Goal: Task Accomplishment & Management: Manage account settings

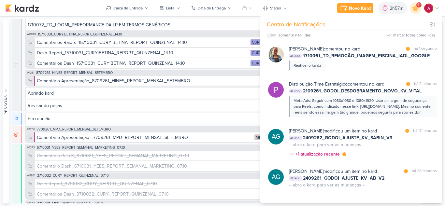
click at [403, 34] on div "marcar todas como lidas" at bounding box center [414, 35] width 42 height 6
click at [414, 10] on icon at bounding box center [415, 8] width 8 height 8
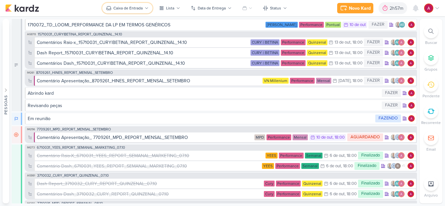
click at [142, 8] on div "Caixa de Entrada" at bounding box center [127, 8] width 29 height 6
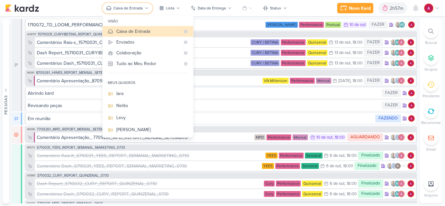
click at [142, 8] on div "Caixa de Entrada" at bounding box center [127, 8] width 29 height 6
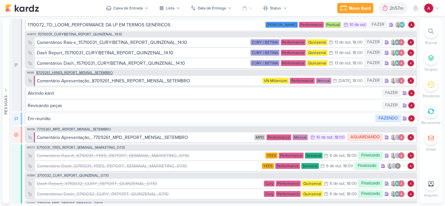
click at [85, 74] on span "8709261_HINES_REPORT_MENSAL_SETEMBRO" at bounding box center [74, 73] width 76 height 4
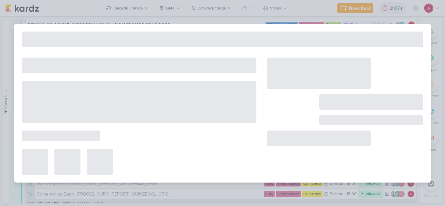
type input "8709261_HINES_REPORT_MENSAL_SETEMBRO"
type input "14 de outubro de 2025 às 18:00"
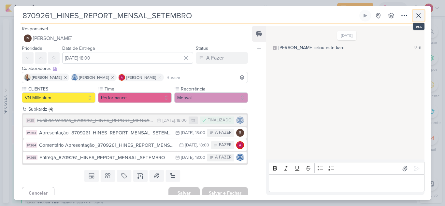
click at [419, 16] on icon at bounding box center [418, 16] width 8 height 8
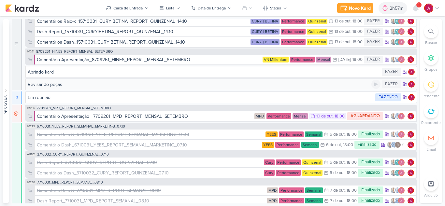
scroll to position [33, 0]
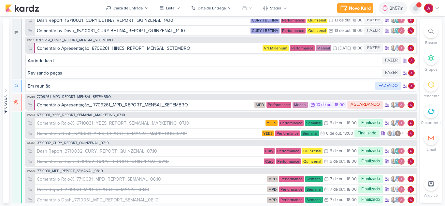
click at [413, 8] on icon at bounding box center [415, 8] width 5 height 6
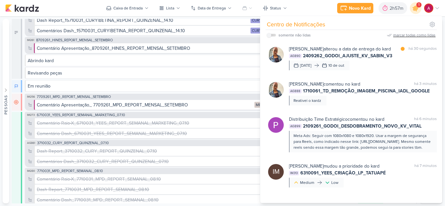
click at [402, 35] on div "marcar todas como lidas" at bounding box center [414, 35] width 42 height 6
click at [413, 9] on icon at bounding box center [415, 8] width 8 height 8
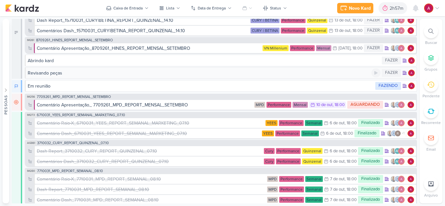
scroll to position [0, 0]
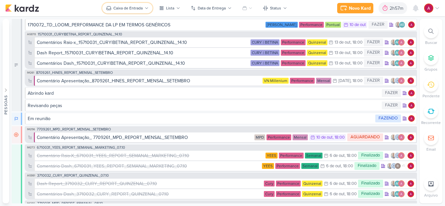
click at [127, 7] on div "Caixa de Entrada" at bounding box center [127, 8] width 29 height 6
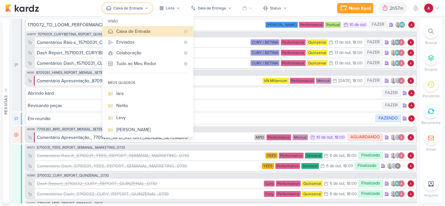
click at [128, 9] on div "Caixa de Entrada" at bounding box center [127, 8] width 29 height 6
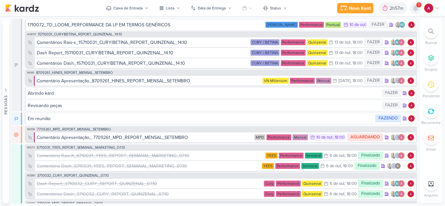
click at [414, 12] on icon at bounding box center [415, 8] width 8 height 8
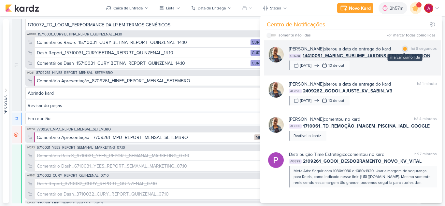
click at [403, 49] on div at bounding box center [405, 49] width 4 height 4
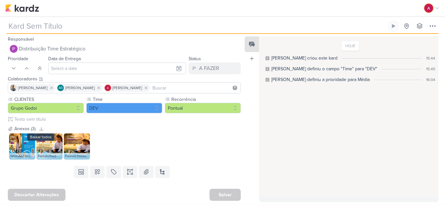
type input "2409261_GODOI_AJUSTE_KV_AB_V2"
type input "14 de outubro de 2025 às 18:00"
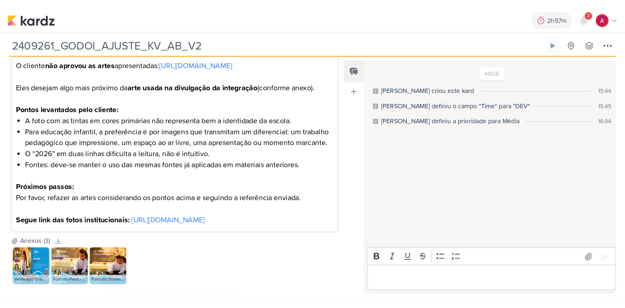
scroll to position [130, 0]
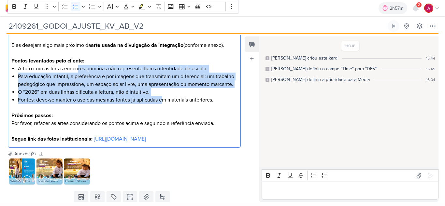
drag, startPoint x: 77, startPoint y: 77, endPoint x: 162, endPoint y: 112, distance: 91.7
click at [162, 112] on ul "A foto com as tintas em cores primárias não representa bem a identidade da esco…" at bounding box center [127, 88] width 219 height 47
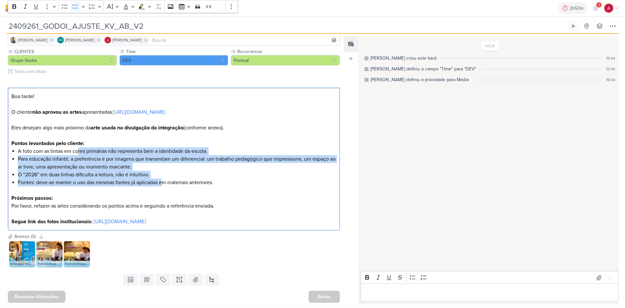
scroll to position [48, 0]
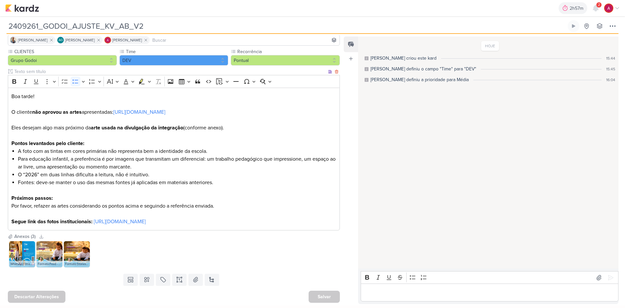
click at [221, 198] on p "Próximos passos: Por favor, refazer as artes considerando os pontos acima e seg…" at bounding box center [173, 202] width 325 height 16
drag, startPoint x: 145, startPoint y: 28, endPoint x: -8, endPoint y: 92, distance: 166.1
click at [0, 92] on html "1.107.0 2h57m Sessão desligada... Hoje 2h57m Semana 0h0m Mês 0h0m 00" at bounding box center [312, 152] width 625 height 305
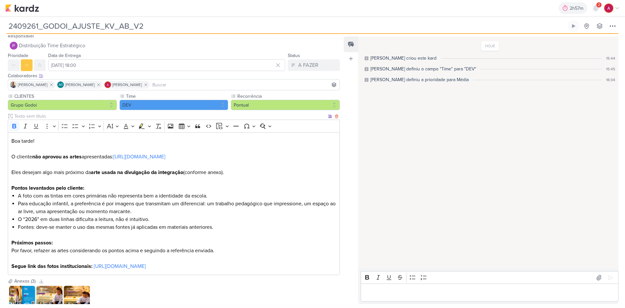
scroll to position [0, 0]
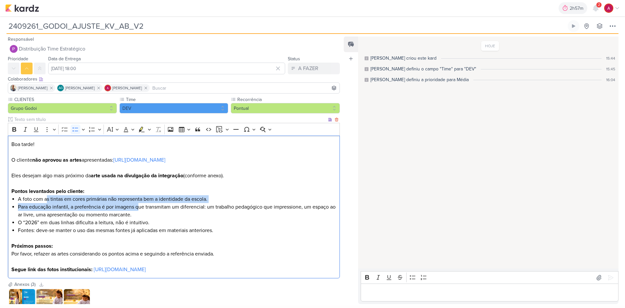
drag, startPoint x: 47, startPoint y: 201, endPoint x: 138, endPoint y: 209, distance: 91.5
click at [138, 203] on ul "A foto com as tintas em cores primárias não representa bem a identidade da esco…" at bounding box center [177, 218] width 319 height 47
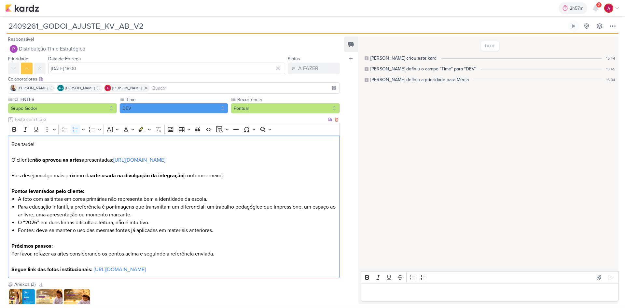
click at [152, 203] on li "Para educação infantil, a preferência é por imagens que transmitam um diferenci…" at bounding box center [177, 211] width 319 height 16
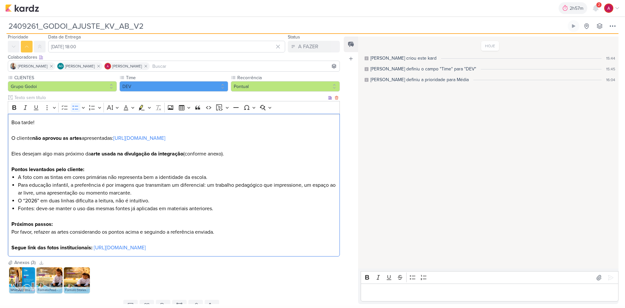
scroll to position [48, 0]
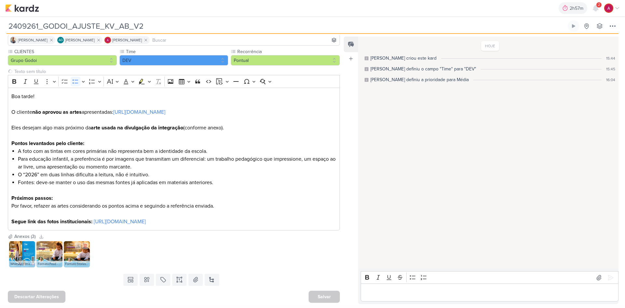
click at [67, 203] on img at bounding box center [77, 254] width 26 height 26
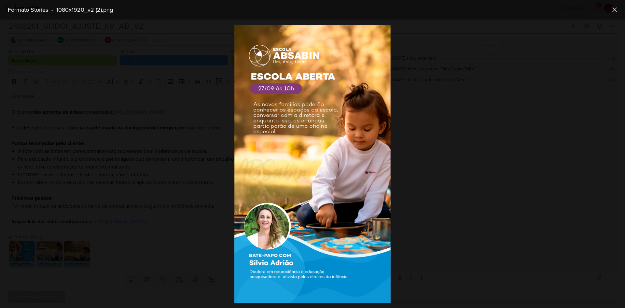
drag, startPoint x: 161, startPoint y: 234, endPoint x: 157, endPoint y: 236, distance: 4.5
click at [160, 203] on div at bounding box center [312, 164] width 625 height 288
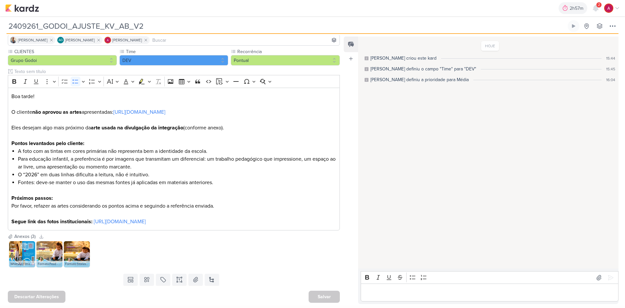
click at [19, 203] on img at bounding box center [22, 254] width 26 height 26
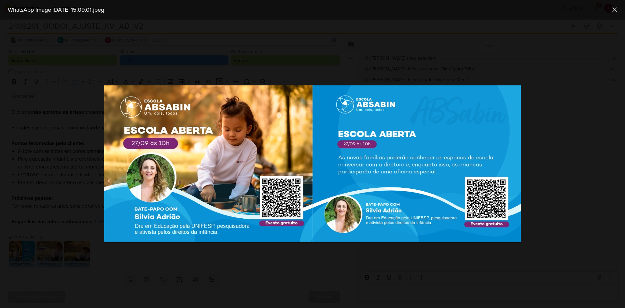
click at [258, 203] on div at bounding box center [312, 164] width 625 height 288
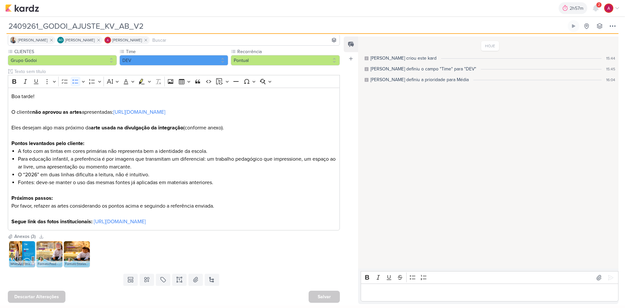
click at [46, 203] on img at bounding box center [49, 254] width 26 height 26
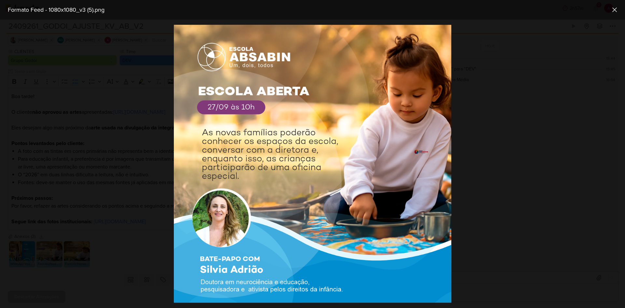
click at [310, 194] on div at bounding box center [312, 164] width 625 height 288
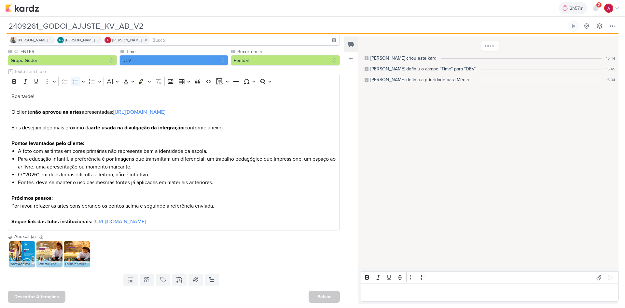
scroll to position [0, 0]
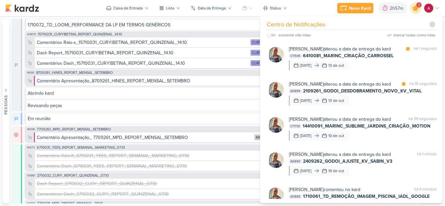
click at [412, 8] on icon at bounding box center [415, 8] width 11 height 11
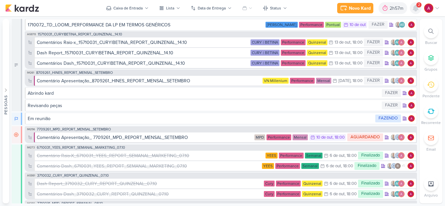
click at [412, 8] on icon at bounding box center [415, 8] width 8 height 8
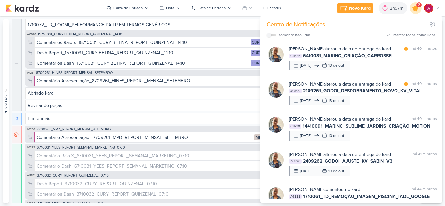
click at [412, 8] on icon at bounding box center [415, 8] width 11 height 11
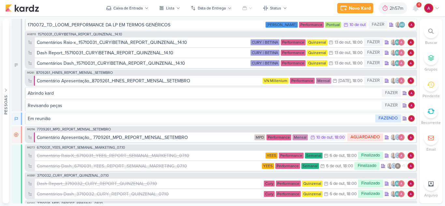
click at [418, 7] on span "4" at bounding box center [419, 4] width 2 height 5
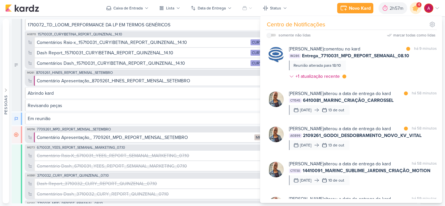
click at [83, 11] on div "Novo Kard Ctrl + k 2h57m Sessão desligada... Hoje 2h57m Semana 0h0m Mês 0h0m" at bounding box center [222, 8] width 434 height 16
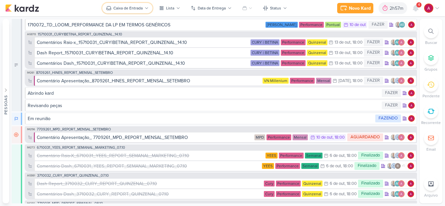
click at [133, 5] on button "Caixa de Entrada" at bounding box center [127, 8] width 50 height 10
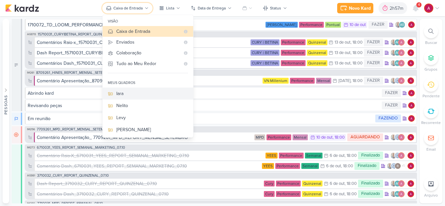
scroll to position [99, 0]
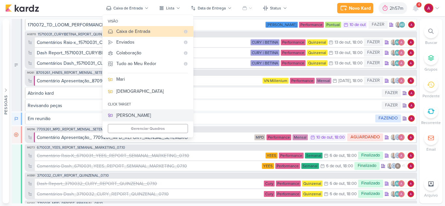
click at [142, 117] on div "[PERSON_NAME]" at bounding box center [152, 115] width 72 height 7
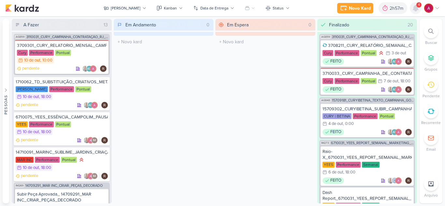
click at [416, 8] on icon at bounding box center [415, 8] width 5 height 6
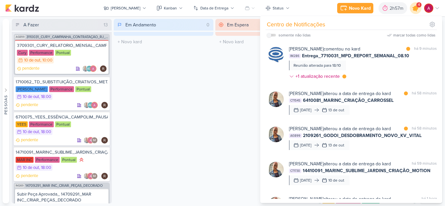
click at [417, 11] on icon at bounding box center [415, 8] width 11 height 11
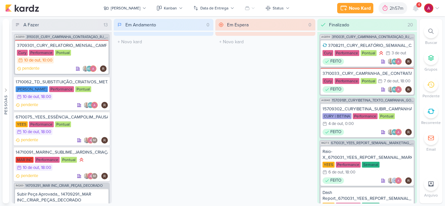
click at [416, 6] on div "4" at bounding box center [418, 4] width 5 height 5
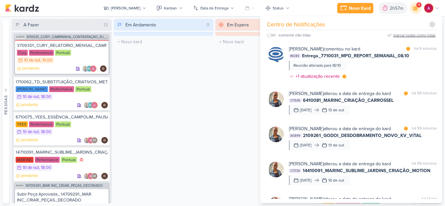
click at [406, 36] on div "marcar todas como lidas" at bounding box center [414, 35] width 42 height 6
click at [415, 10] on icon at bounding box center [415, 8] width 8 height 8
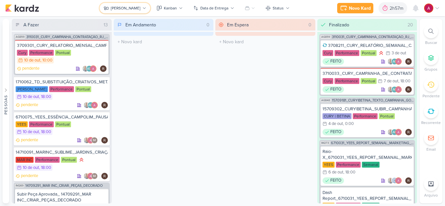
click at [129, 7] on div "Rafael" at bounding box center [126, 8] width 30 height 6
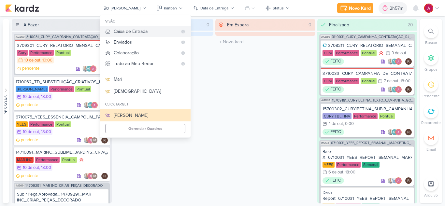
click at [159, 33] on div "Caixa de Entrada" at bounding box center [146, 31] width 64 height 7
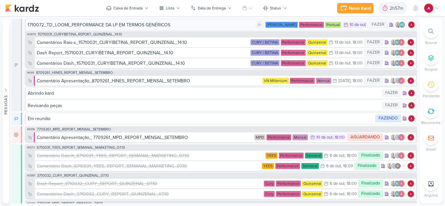
click at [179, 26] on div "1710072_TD_LOOMI_PERFORMANCE DA LP EM TERMOS GENÉRICOS" at bounding box center [141, 24] width 227 height 7
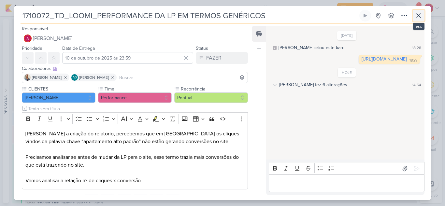
click at [416, 12] on icon at bounding box center [418, 16] width 8 height 8
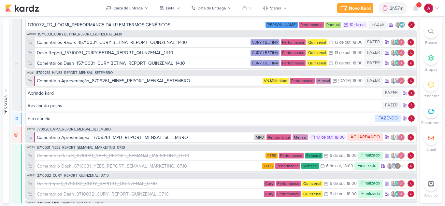
click at [416, 12] on icon at bounding box center [415, 8] width 8 height 8
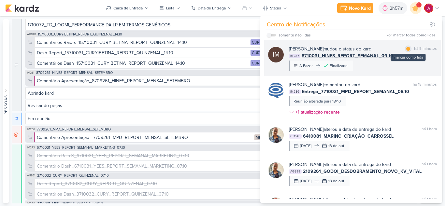
click at [406, 46] on div "marcar como lida" at bounding box center [408, 49] width 7 height 7
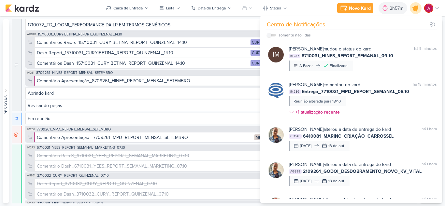
click at [415, 9] on icon at bounding box center [415, 8] width 8 height 8
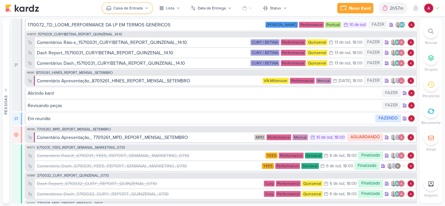
click at [134, 9] on div "Caixa de Entrada" at bounding box center [127, 8] width 29 height 6
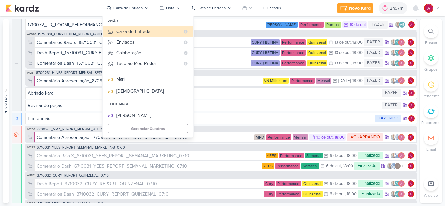
click at [86, 8] on div "Novo Kard Ctrl + k 2h57m Sessão desligada... Hoje 2h57m Semana 0h0m Mês 0h0m" at bounding box center [222, 8] width 434 height 16
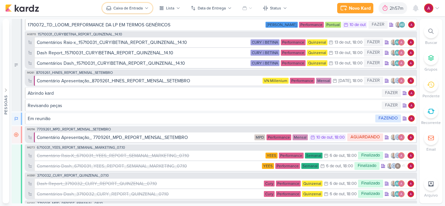
click at [130, 13] on button "Caixa de Entrada" at bounding box center [127, 8] width 50 height 10
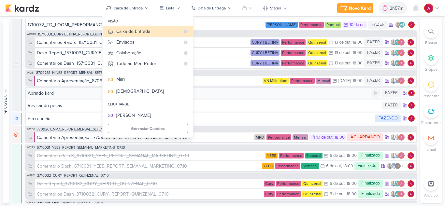
click at [225, 95] on div "Abrindo kard" at bounding box center [199, 93] width 343 height 7
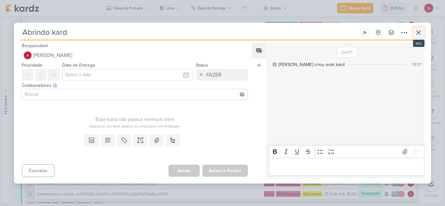
click at [419, 29] on icon at bounding box center [418, 33] width 8 height 8
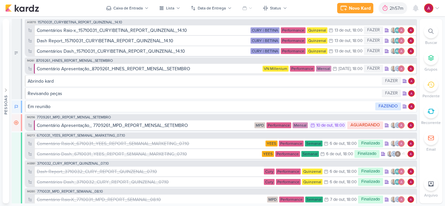
scroll to position [0, 0]
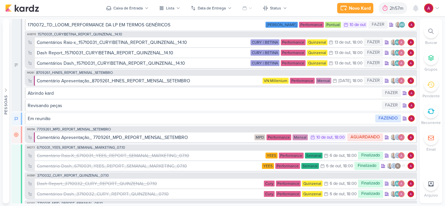
click at [430, 11] on img at bounding box center [428, 8] width 9 height 9
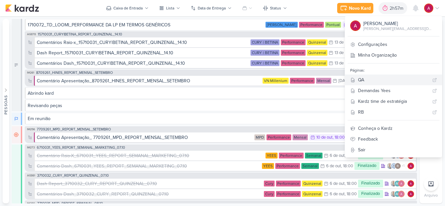
click at [386, 79] on div "QA" at bounding box center [394, 79] width 72 height 7
click at [133, 27] on div "1710072_TD_LOOMI_PERFORMANCE DA LP EM TERMOS GENÉRICOS" at bounding box center [99, 24] width 143 height 7
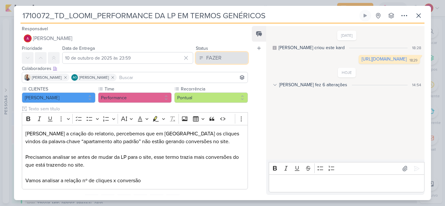
click at [208, 61] on div "FAZER" at bounding box center [213, 58] width 15 height 8
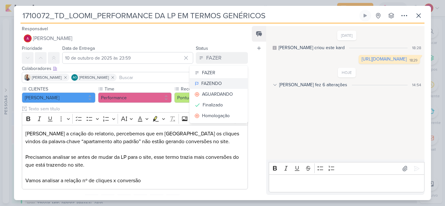
click at [215, 85] on div "FAZENDO" at bounding box center [211, 83] width 21 height 7
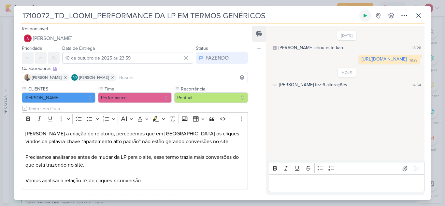
click at [364, 15] on icon at bounding box center [364, 16] width 3 height 4
click at [298, 183] on p "Editor editing area: main" at bounding box center [346, 184] width 149 height 8
click at [309, 185] on p "Editor editing area: main" at bounding box center [346, 184] width 149 height 8
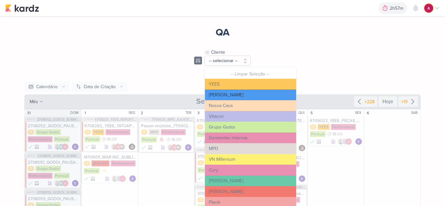
click at [224, 95] on button "[PERSON_NAME]" at bounding box center [250, 95] width 91 height 11
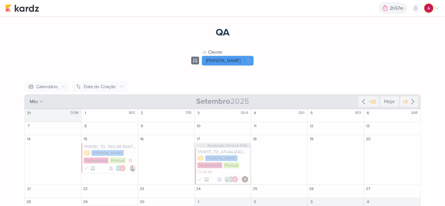
scroll to position [33, 0]
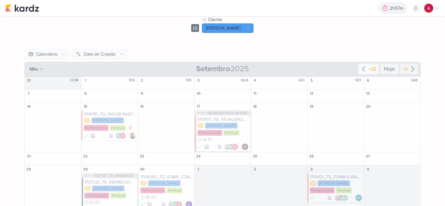
click at [369, 72] on div "+22" at bounding box center [372, 69] width 10 height 7
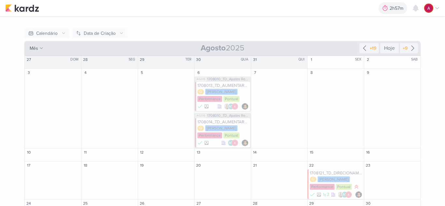
scroll to position [76, 0]
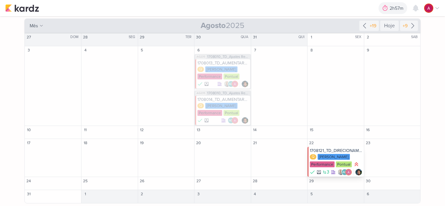
click at [332, 149] on div "1708121_TD_DIRECIONAMENTO_ANUNCIOS_WEBSITE" at bounding box center [336, 150] width 52 height 5
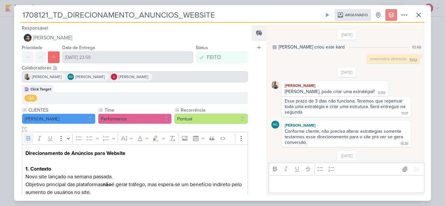
scroll to position [266, 0]
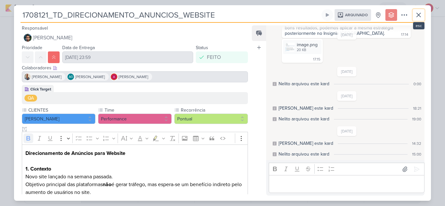
click at [421, 18] on icon at bounding box center [418, 15] width 8 height 8
